Goal: Information Seeking & Learning: Learn about a topic

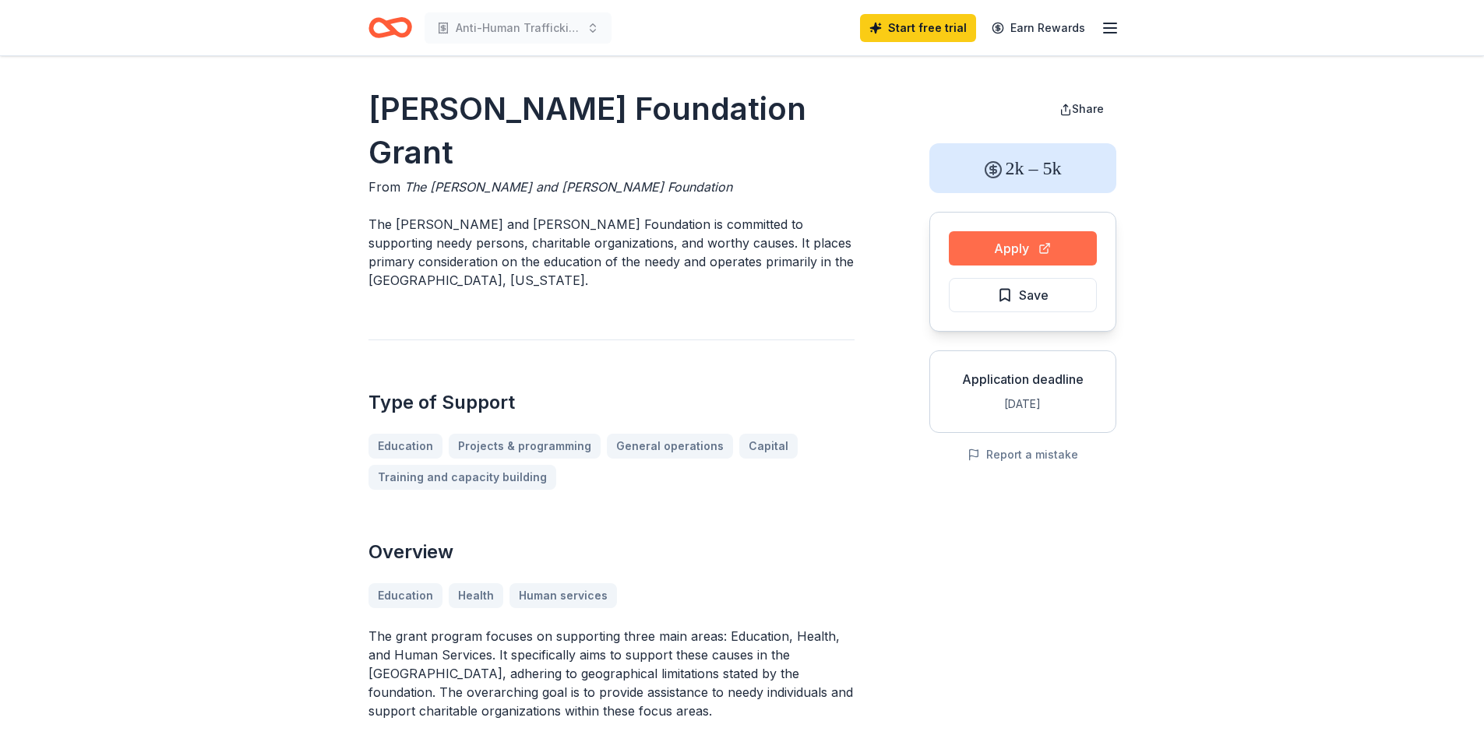
click at [1020, 247] on button "Apply" at bounding box center [1023, 248] width 148 height 34
click at [1075, 104] on span "Share" at bounding box center [1088, 108] width 32 height 13
click at [984, 245] on button "Apply" at bounding box center [1023, 248] width 148 height 34
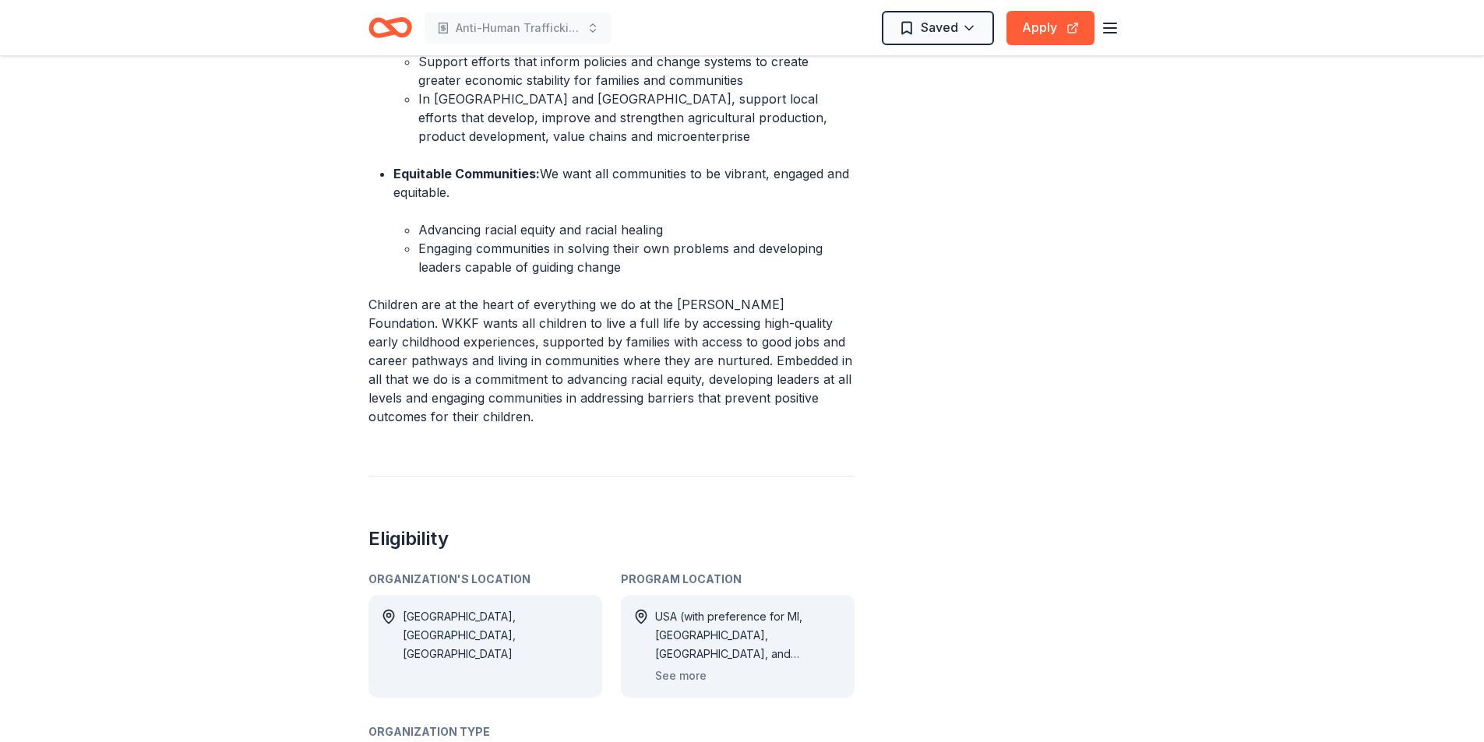
scroll to position [1090, 0]
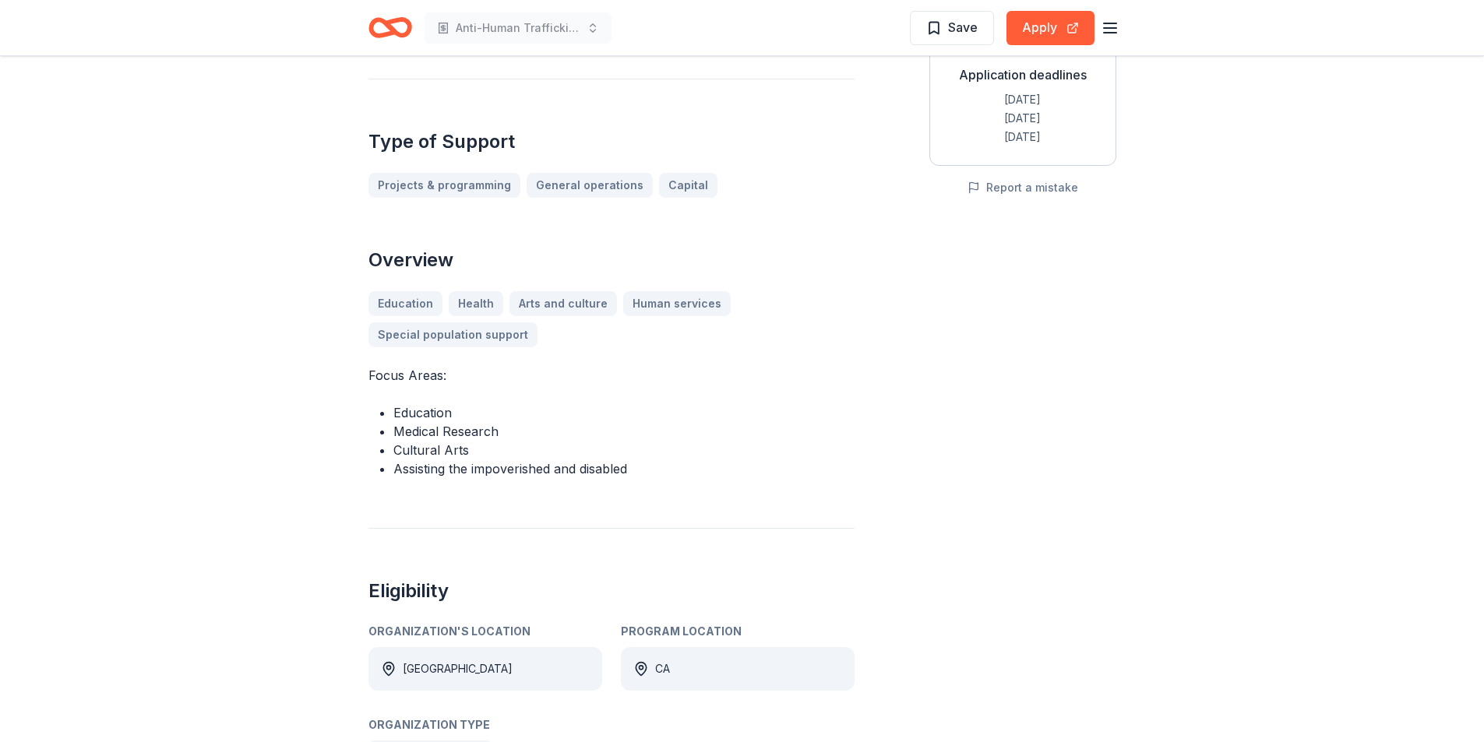
scroll to position [312, 0]
